Goal: Answer question/provide support: Share knowledge or assist other users

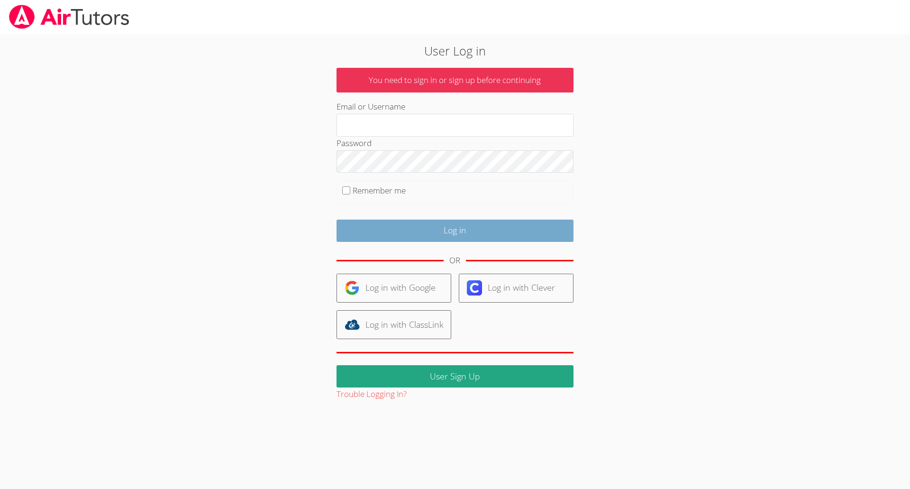
type input "heatherbshaffer@gmail.com"
click at [436, 235] on input "Log in" at bounding box center [455, 230] width 237 height 22
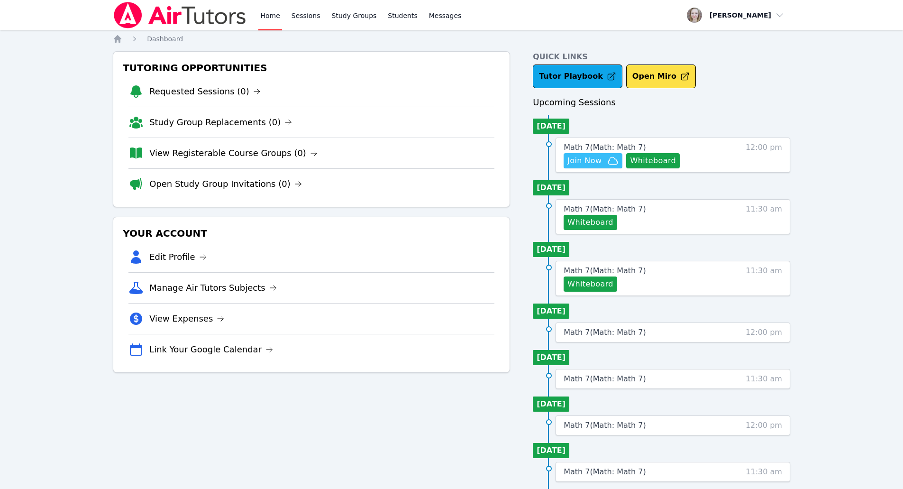
click at [607, 165] on icon "button" at bounding box center [612, 160] width 11 height 11
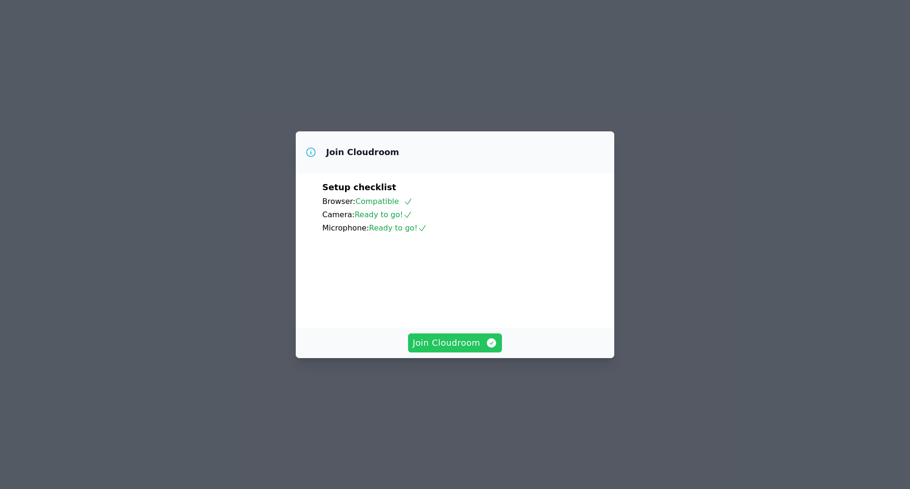
click at [476, 349] on span "Join Cloudroom" at bounding box center [455, 342] width 85 height 13
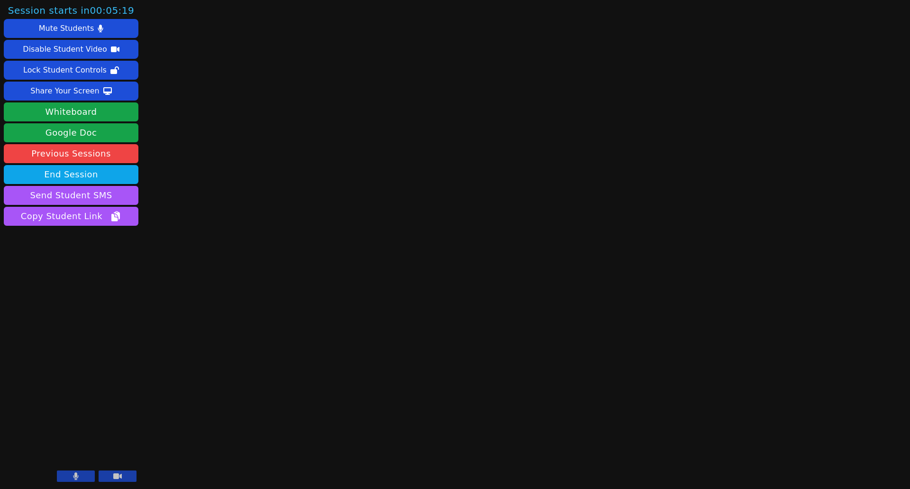
click at [116, 478] on icon at bounding box center [117, 476] width 9 height 6
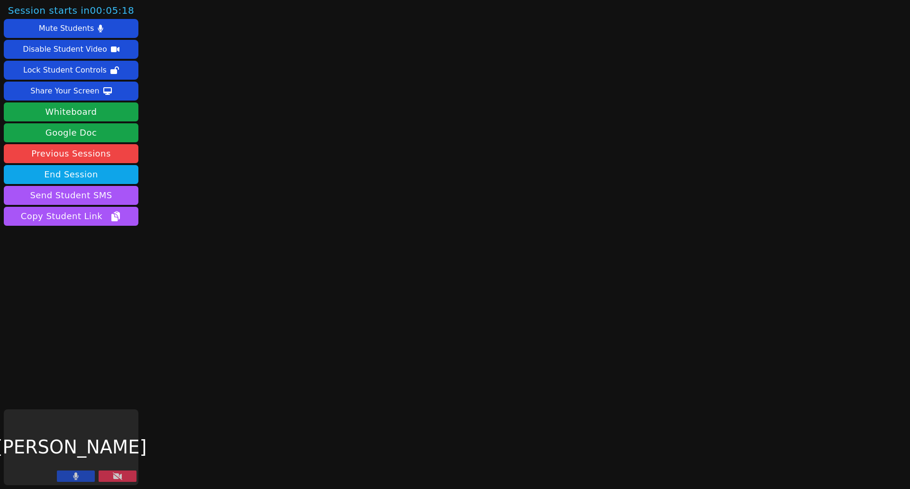
click at [116, 478] on icon at bounding box center [117, 476] width 9 height 8
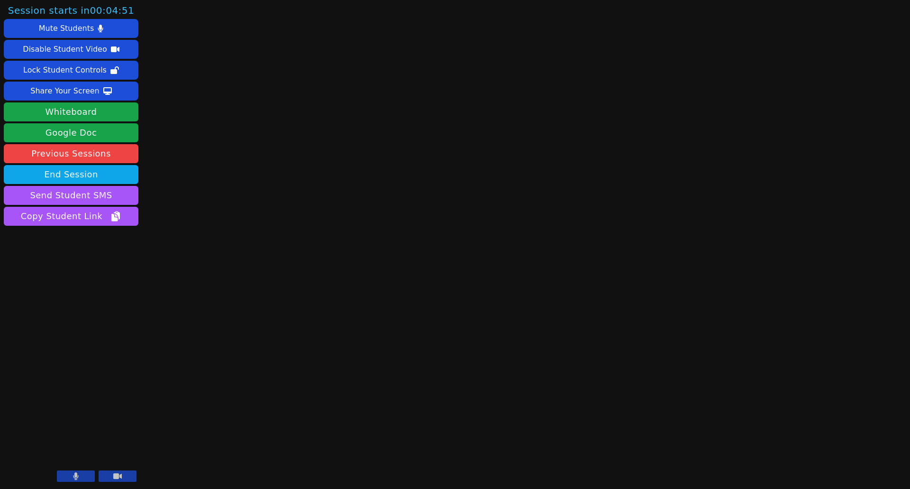
click at [81, 475] on button at bounding box center [76, 475] width 38 height 11
click at [122, 473] on button at bounding box center [118, 475] width 38 height 11
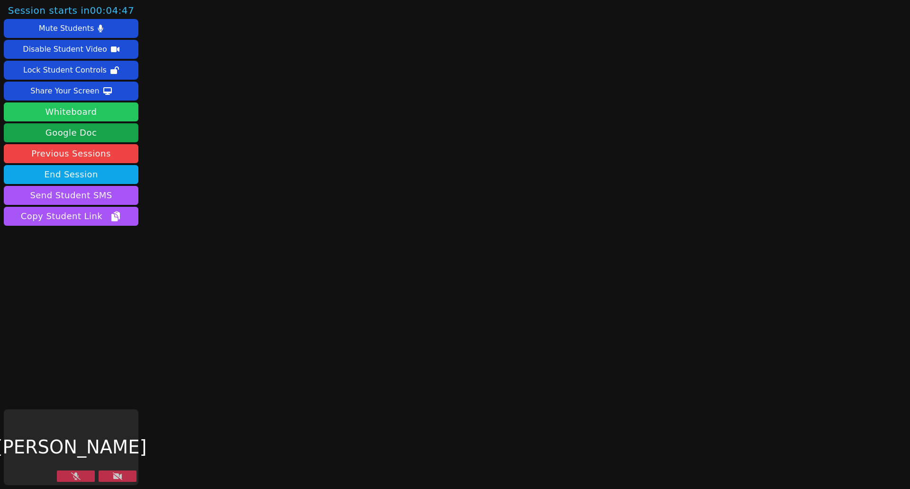
click at [82, 108] on button "Whiteboard" at bounding box center [71, 111] width 135 height 19
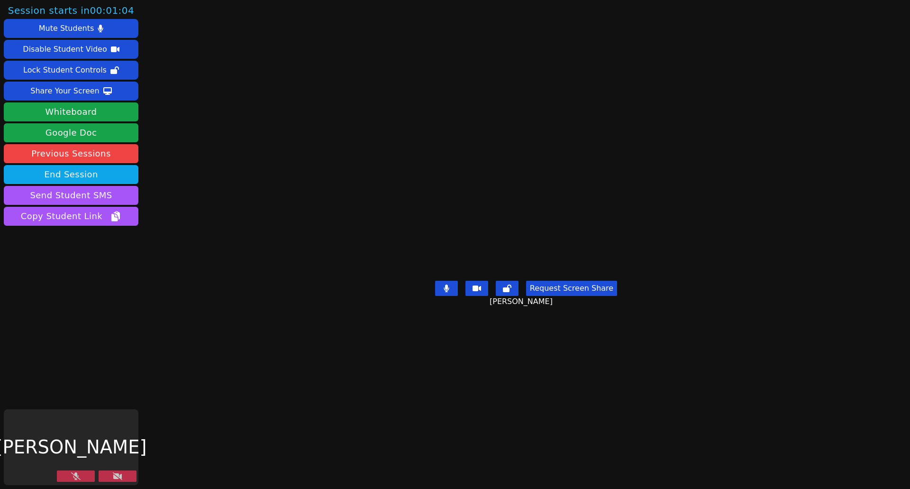
drag, startPoint x: 118, startPoint y: 475, endPoint x: 30, endPoint y: 486, distance: 88.4
click at [118, 474] on icon at bounding box center [117, 476] width 9 height 8
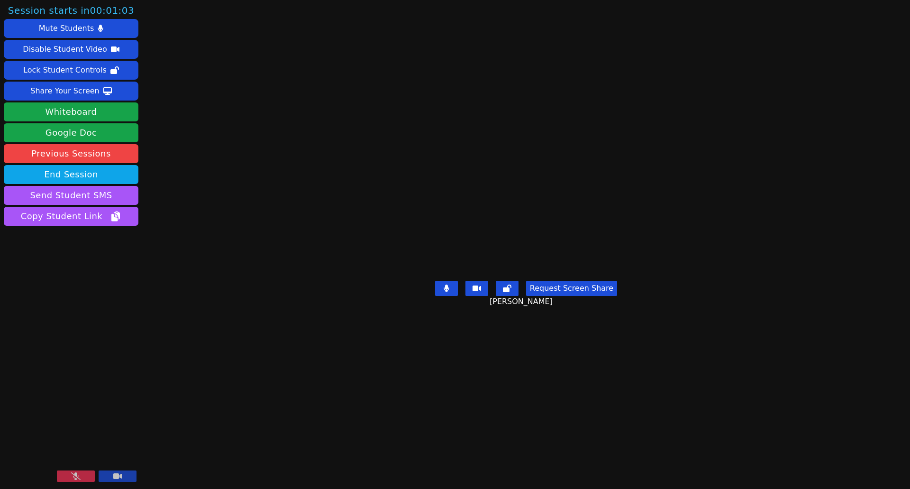
click at [70, 478] on button at bounding box center [76, 475] width 38 height 11
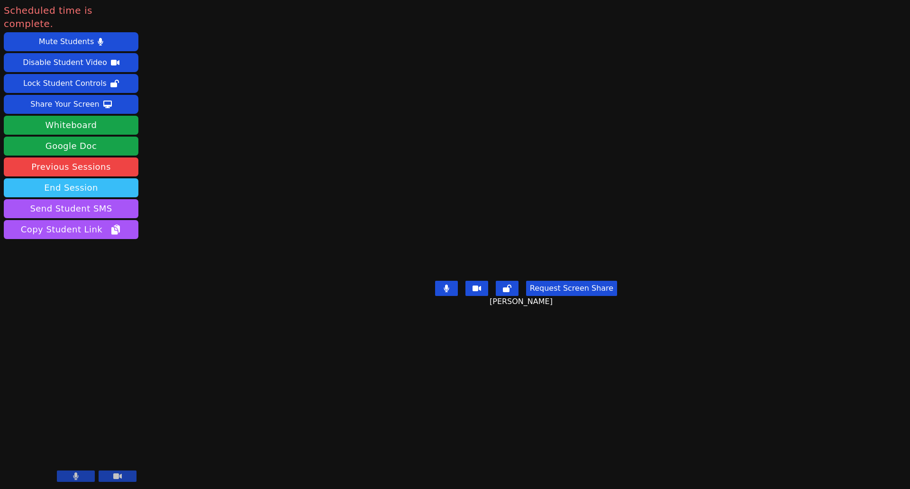
click at [93, 178] on button "End Session" at bounding box center [71, 187] width 135 height 19
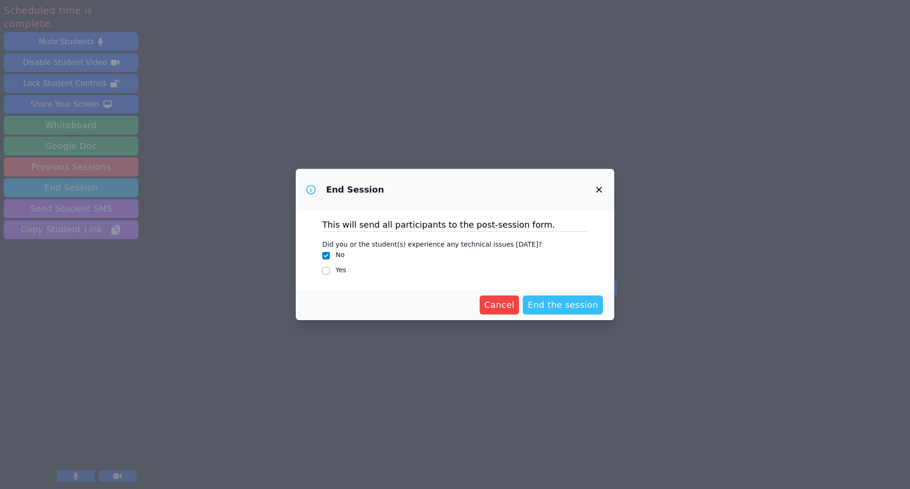
drag, startPoint x: 557, startPoint y: 307, endPoint x: 550, endPoint y: 310, distance: 8.1
click at [557, 306] on span "End the session" at bounding box center [563, 304] width 71 height 13
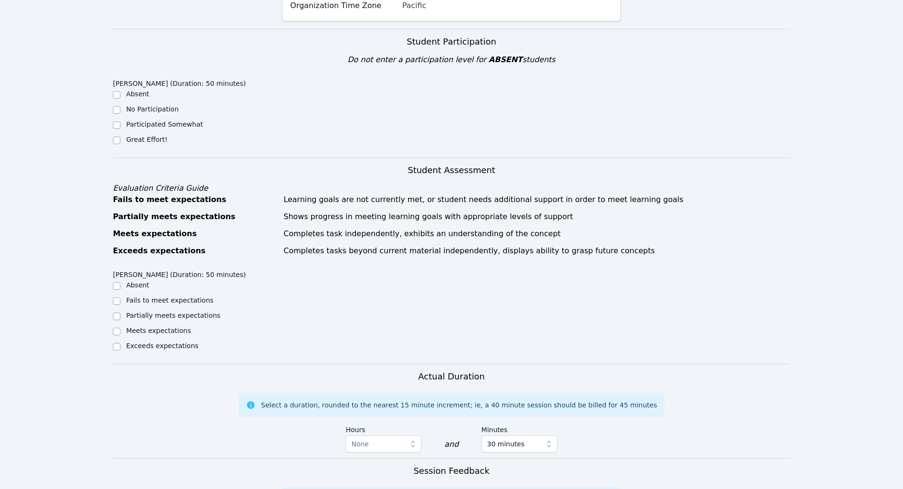
scroll to position [47, 0]
